Goal: Information Seeking & Learning: Learn about a topic

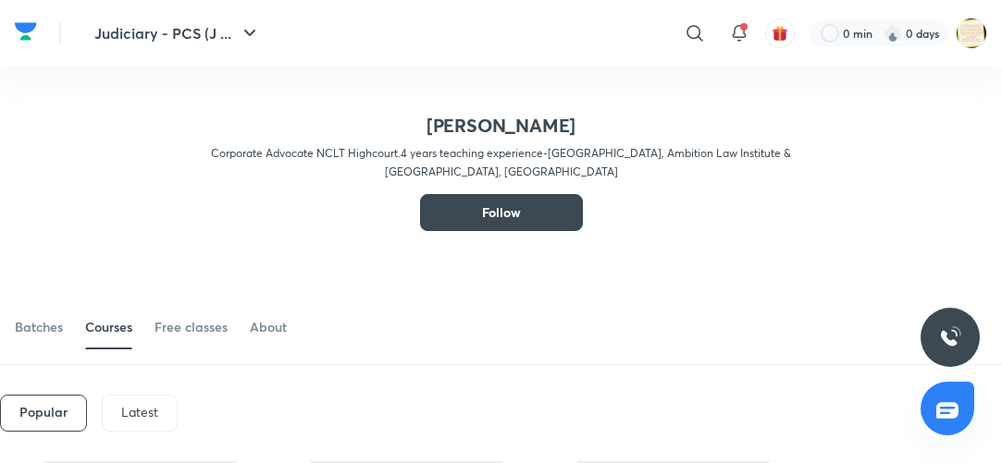
scroll to position [148, 0]
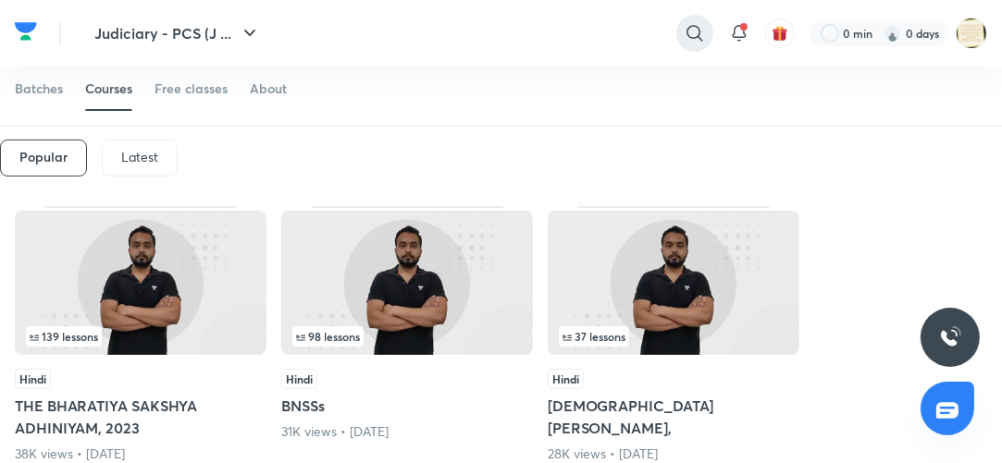
drag, startPoint x: 592, startPoint y: 104, endPoint x: 686, endPoint y: 37, distance: 115.5
click at [592, 104] on div "Batches Courses Free classes About" at bounding box center [501, 89] width 972 height 44
click at [688, 32] on icon at bounding box center [695, 33] width 22 height 22
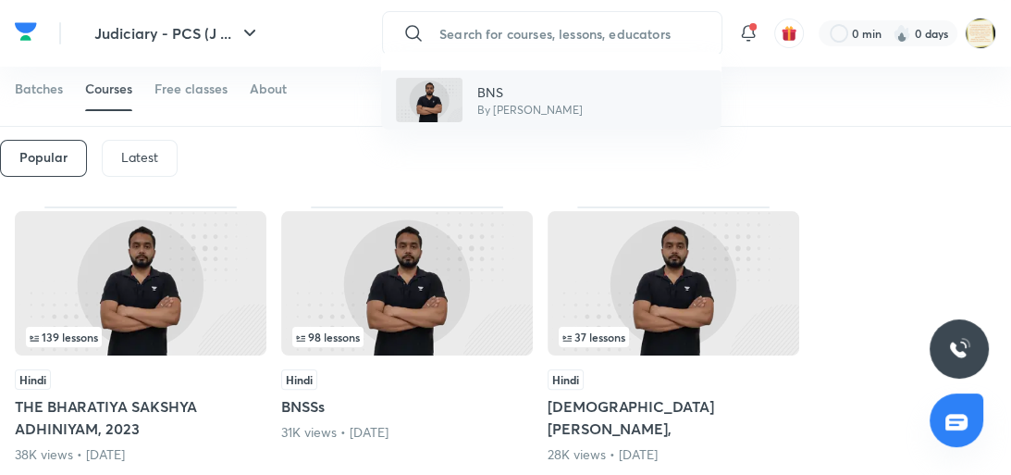
click at [516, 93] on p "BNS" at bounding box center [529, 91] width 105 height 19
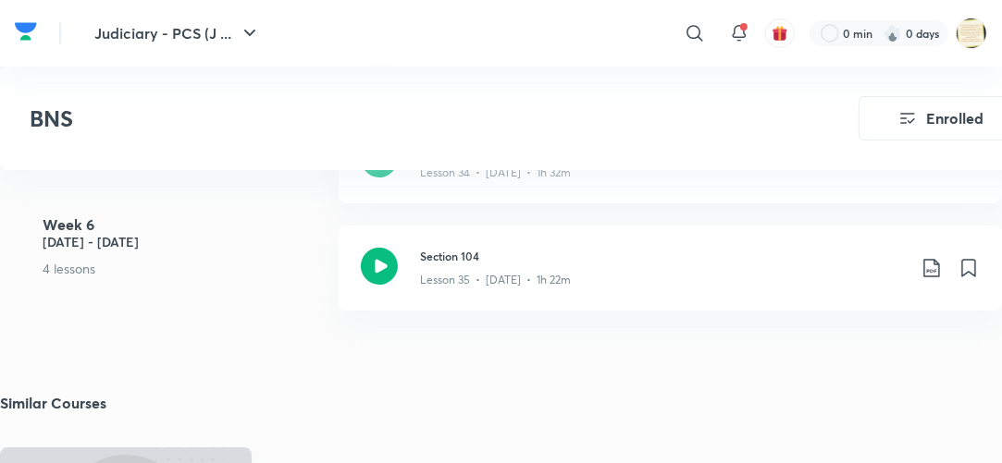
scroll to position [5221, 0]
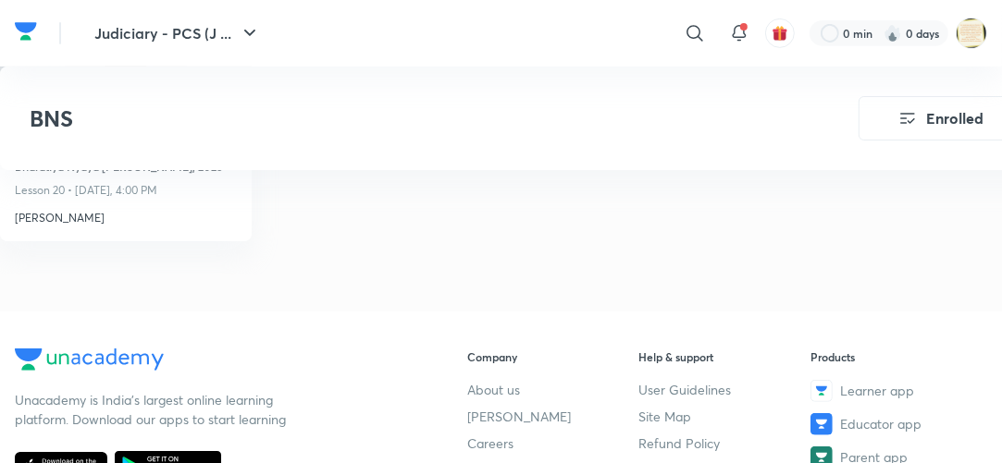
scroll to position [5189, 0]
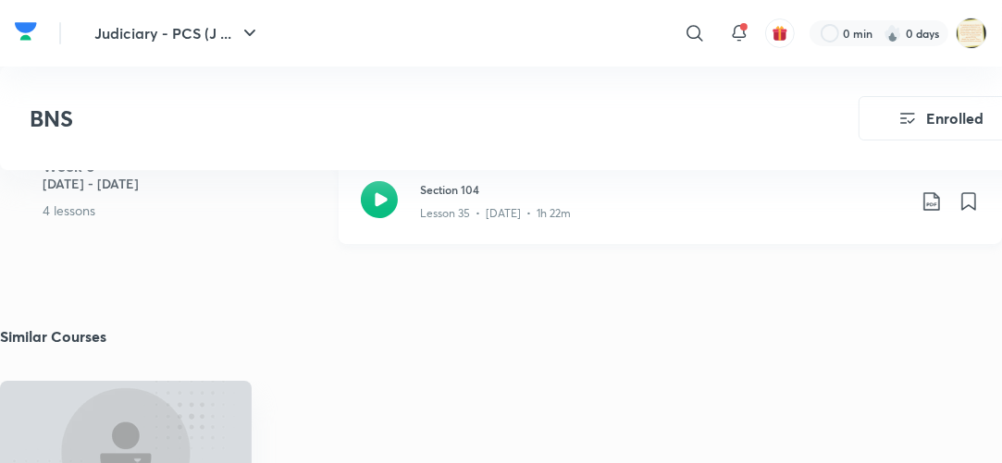
click at [377, 198] on icon at bounding box center [379, 199] width 37 height 37
